Goal: Task Accomplishment & Management: Complete application form

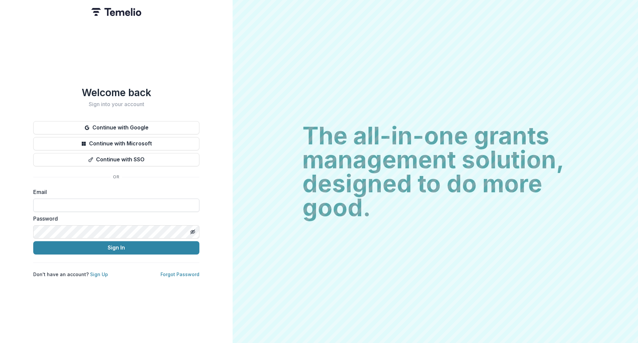
click at [92, 204] on input at bounding box center [116, 204] width 166 height 13
click at [55, 205] on input at bounding box center [116, 204] width 166 height 13
click at [42, 177] on div "Welcome back Sign into your account Continue with Google Continue with Microsof…" at bounding box center [116, 181] width 166 height 191
click at [42, 205] on input at bounding box center [116, 204] width 166 height 13
type input "**********"
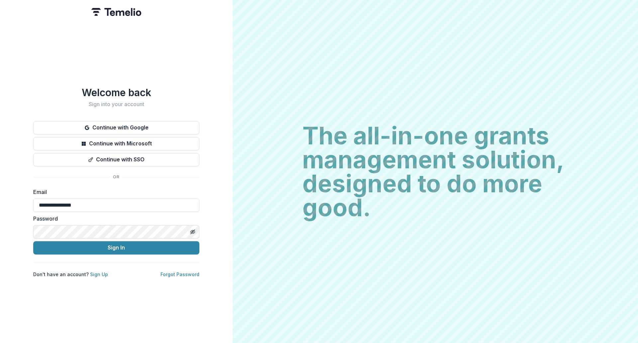
click at [39, 265] on div "**********" at bounding box center [116, 181] width 166 height 191
click at [82, 247] on button "Sign In" at bounding box center [116, 247] width 166 height 13
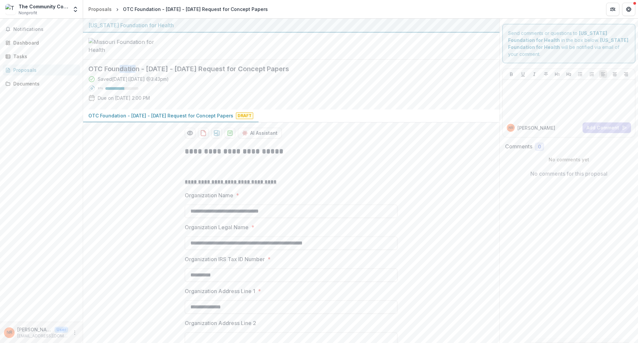
drag, startPoint x: 120, startPoint y: 121, endPoint x: 137, endPoint y: 119, distance: 17.4
click at [137, 73] on h2 "OTC Foundation - [DATE] - [DATE] Request for Concept Papers" at bounding box center [285, 69] width 395 height 8
drag, startPoint x: 94, startPoint y: 118, endPoint x: 120, endPoint y: 116, distance: 26.7
click at [120, 73] on h2 "OTC Foundation - [DATE] - [DATE] Request for Concept Papers" at bounding box center [285, 69] width 395 height 8
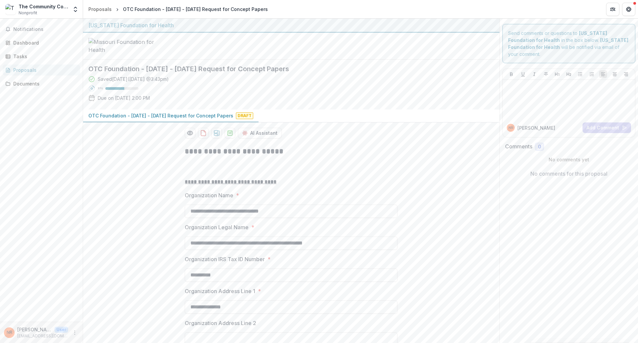
click at [123, 73] on h2 "OTC Foundation - [DATE] - [DATE] Request for Concept Papers" at bounding box center [285, 69] width 395 height 8
click at [74, 332] on icon "More" at bounding box center [74, 332] width 5 height 5
click at [99, 316] on link "Settings" at bounding box center [118, 318] width 71 height 11
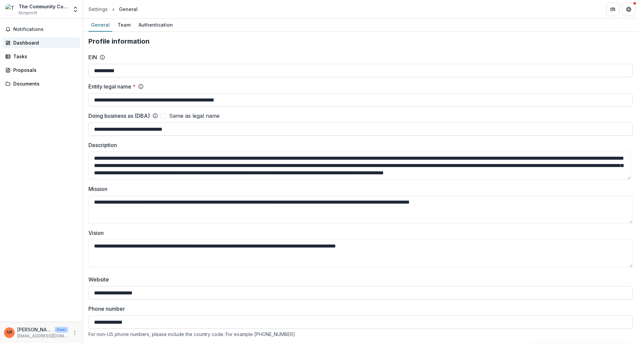
click at [34, 47] on link "Dashboard" at bounding box center [41, 42] width 77 height 11
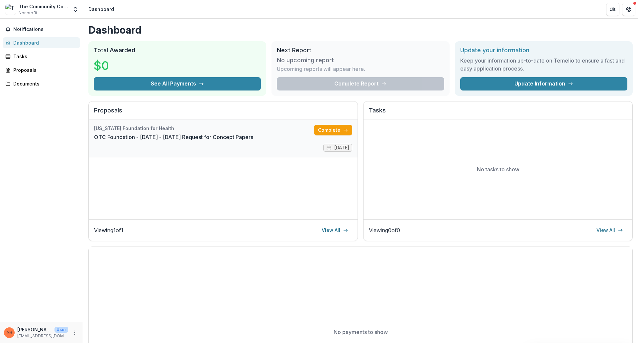
click at [179, 136] on link "OTC Foundation - [DATE] - [DATE] Request for Concept Papers" at bounding box center [173, 137] width 159 height 8
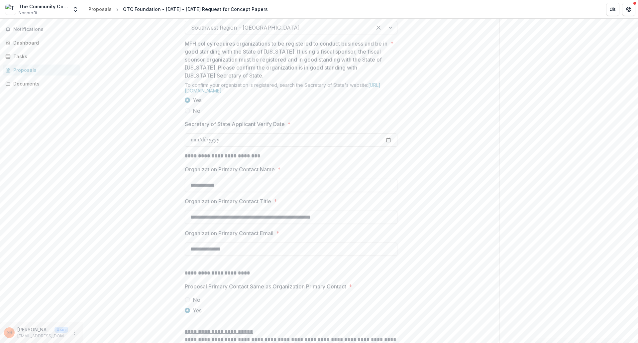
scroll to position [565, 0]
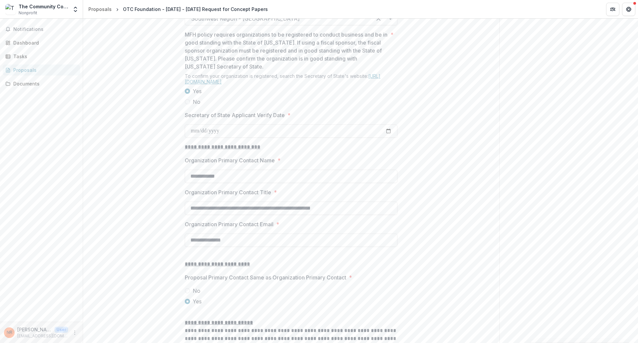
click at [263, 84] on link "[URL][DOMAIN_NAME]" at bounding box center [283, 78] width 196 height 11
click at [220, 138] on input "Secretary of State Applicant Verify Date *" at bounding box center [291, 130] width 213 height 13
click at [289, 119] on span "*" at bounding box center [289, 115] width 3 height 8
click at [289, 138] on input "Secretary of State Applicant Verify Date *" at bounding box center [291, 130] width 213 height 13
click at [289, 119] on span "*" at bounding box center [289, 115] width 3 height 8
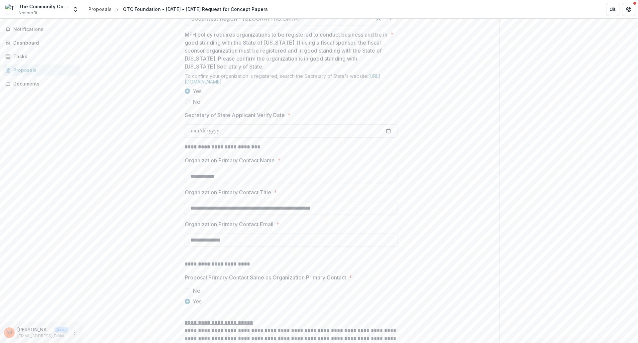
click at [289, 138] on input "Secretary of State Applicant Verify Date *" at bounding box center [291, 130] width 213 height 13
click at [417, 187] on div "**********" at bounding box center [291, 44] width 417 height 937
click at [108, 207] on div "**********" at bounding box center [291, 44] width 417 height 937
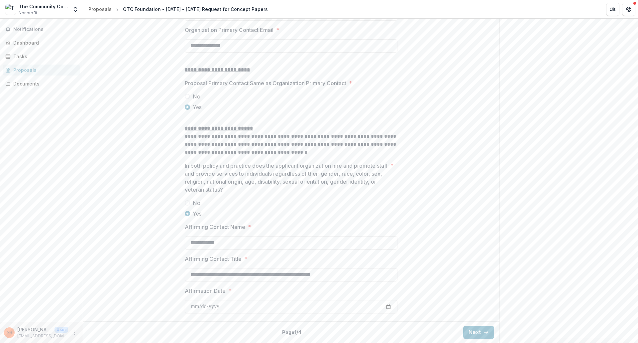
scroll to position [810, 0]
click at [484, 332] on line "button" at bounding box center [486, 332] width 4 height 0
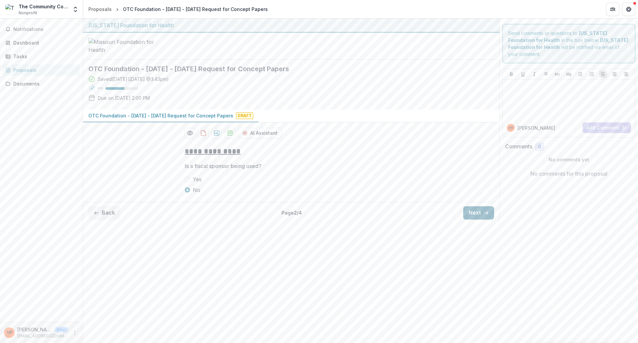
scroll to position [0, 0]
click at [474, 219] on button "Next" at bounding box center [478, 212] width 31 height 13
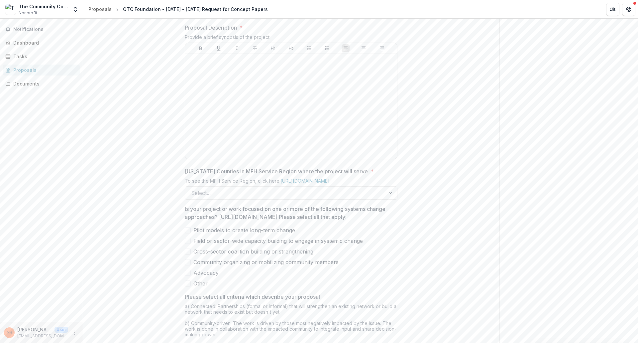
scroll to position [475, 0]
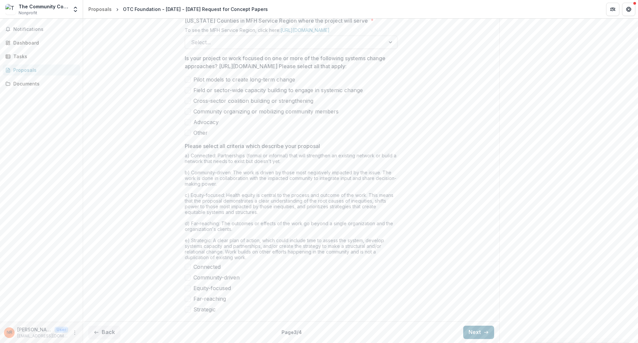
click at [472, 326] on button "Next" at bounding box center [478, 331] width 31 height 13
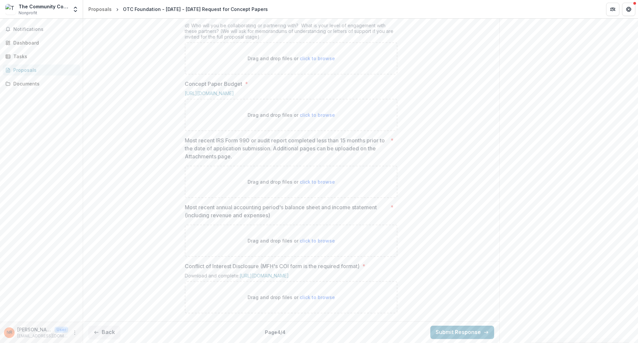
scroll to position [342, 0]
click at [104, 334] on button "Back" at bounding box center [104, 331] width 32 height 13
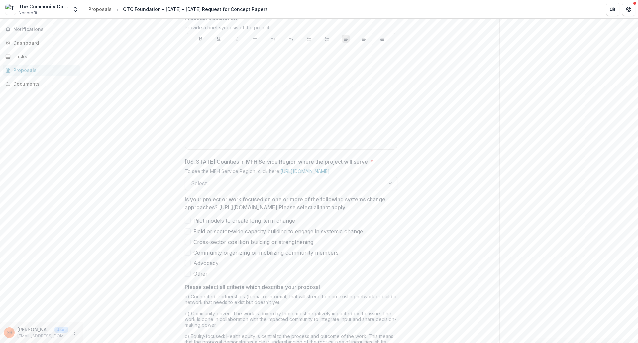
scroll to position [475, 0]
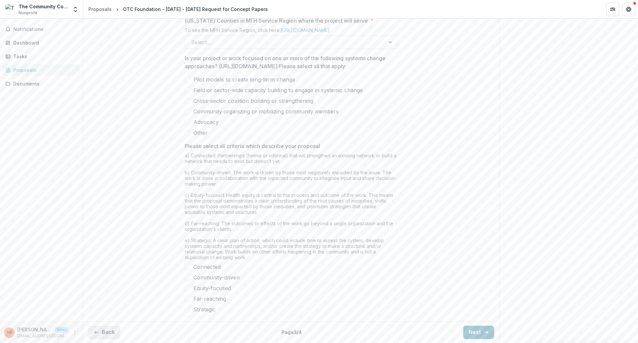
click at [103, 328] on button "Back" at bounding box center [104, 331] width 32 height 13
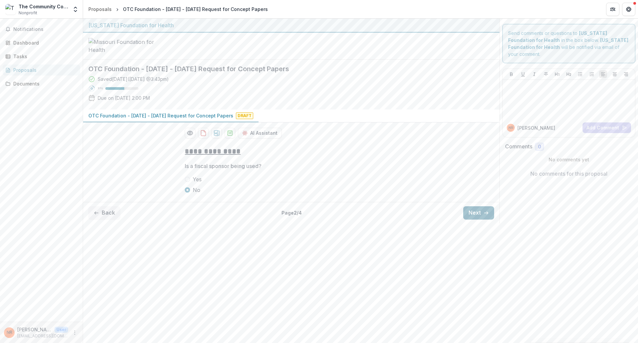
click at [482, 219] on button "Next" at bounding box center [478, 212] width 31 height 13
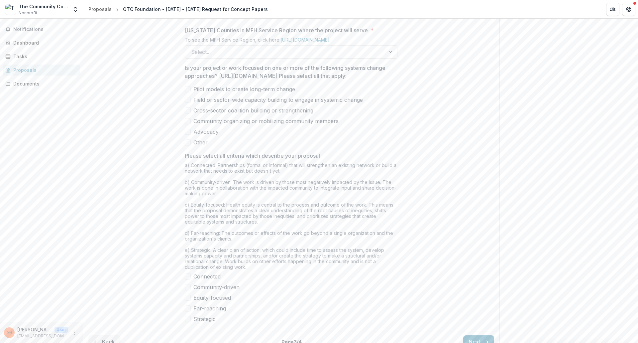
scroll to position [475, 0]
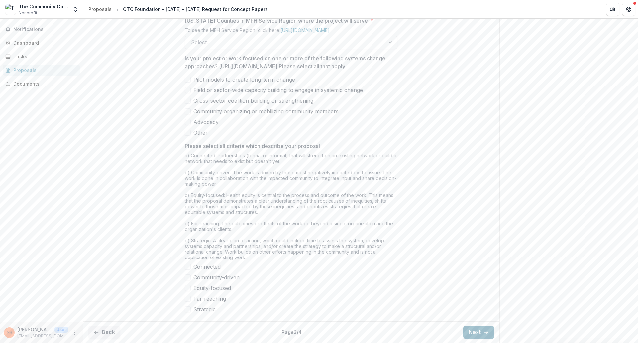
click at [470, 326] on button "Next" at bounding box center [478, 331] width 31 height 13
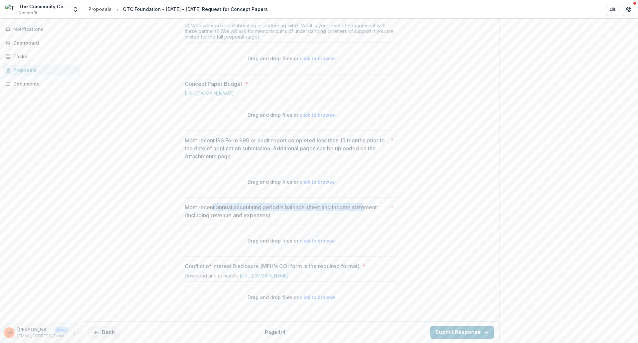
drag, startPoint x: 211, startPoint y: 200, endPoint x: 367, endPoint y: 203, distance: 155.3
click at [367, 203] on p "Most recent annual accounting period's balance sheet and income statement (incl…" at bounding box center [286, 211] width 203 height 16
click at [502, 246] on div "Send comments or questions to [US_STATE] Foundation for Health in the box below…" at bounding box center [569, 41] width 139 height 604
